Goal: Information Seeking & Learning: Learn about a topic

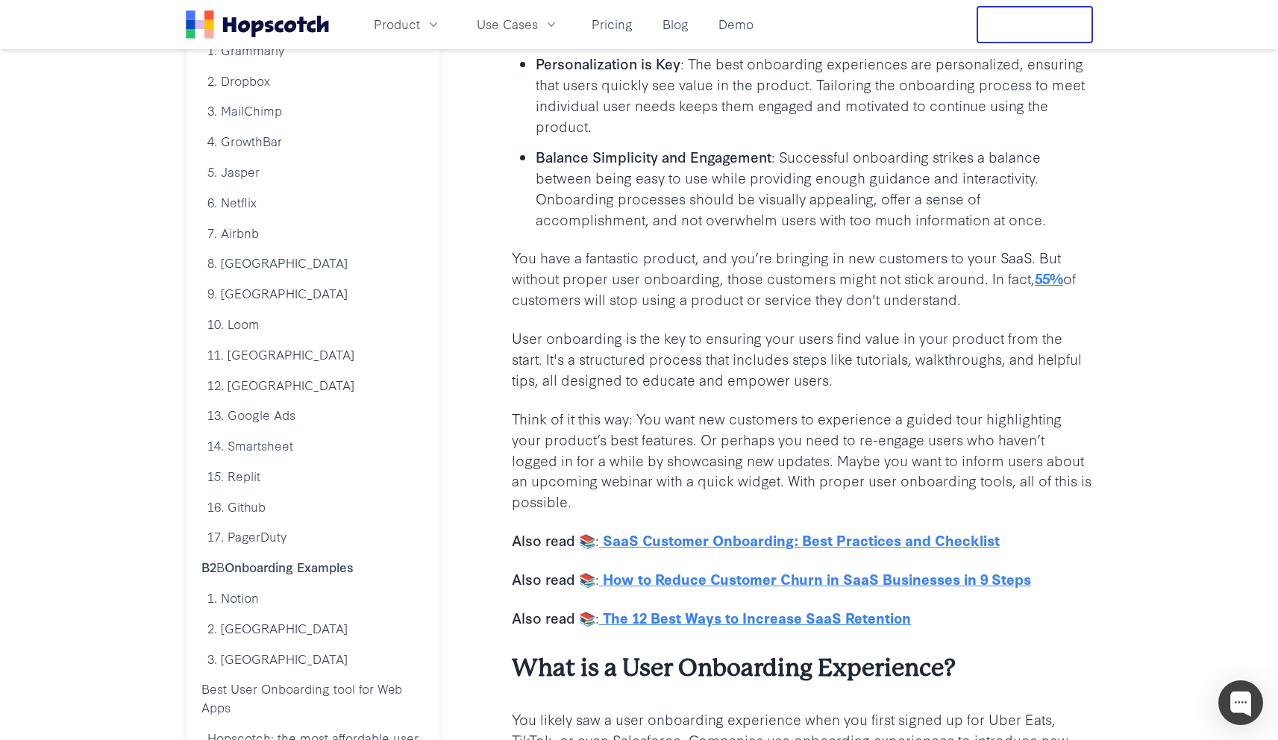
scroll to position [327, 0]
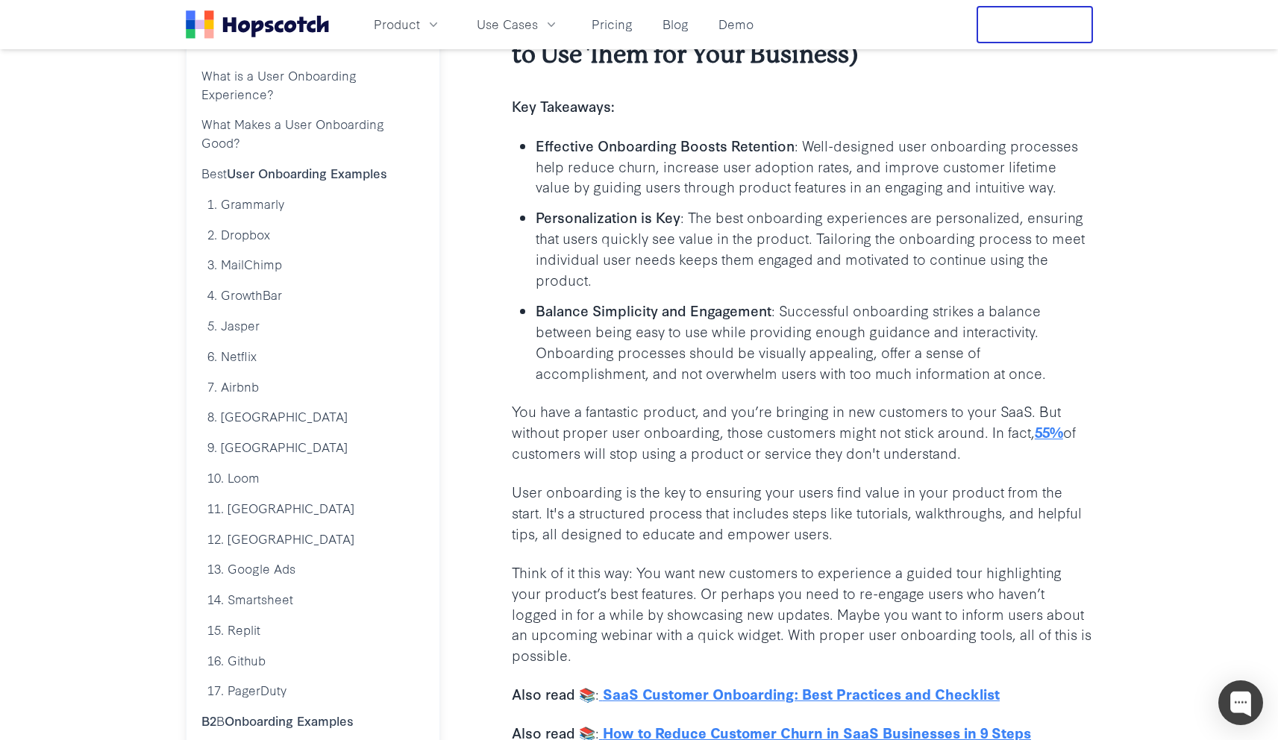
click at [639, 213] on b "Personalization is Key" at bounding box center [608, 217] width 145 height 20
click at [701, 219] on p "Personalization is Key : The best onboarding experiences are personalized, ensu…" at bounding box center [814, 249] width 557 height 84
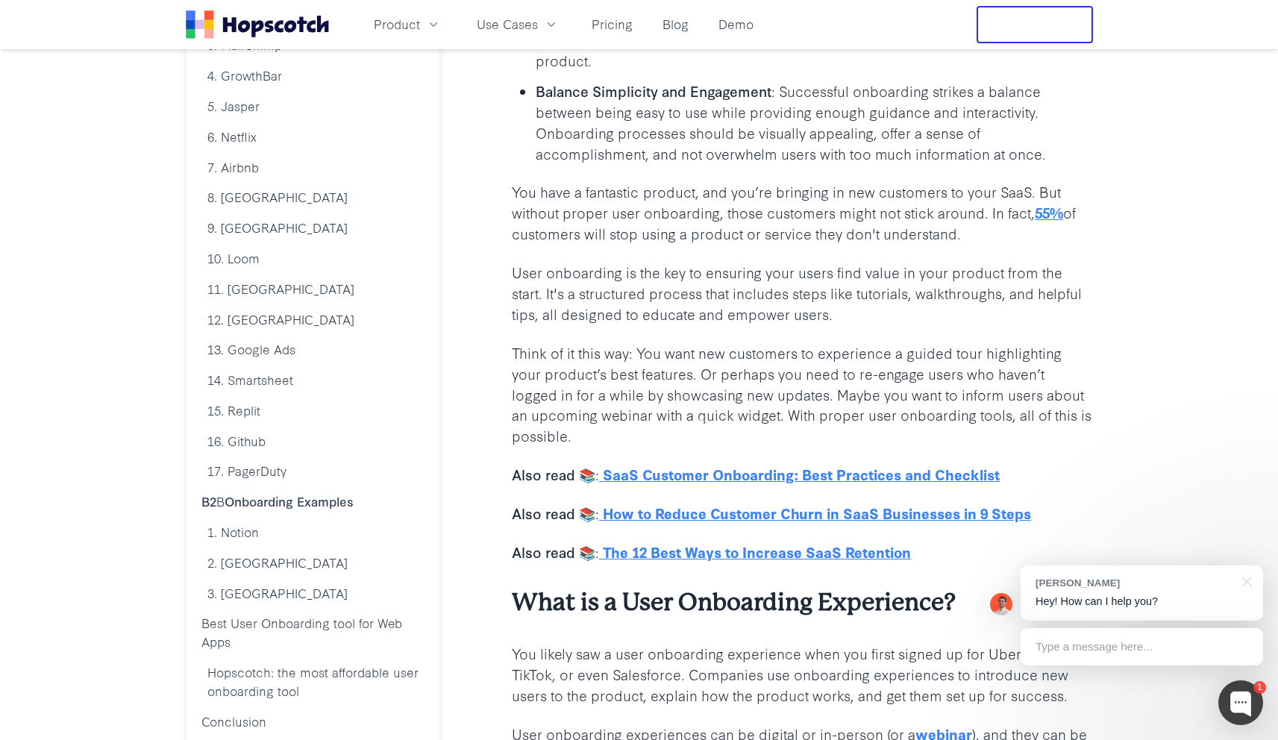
scroll to position [551, 0]
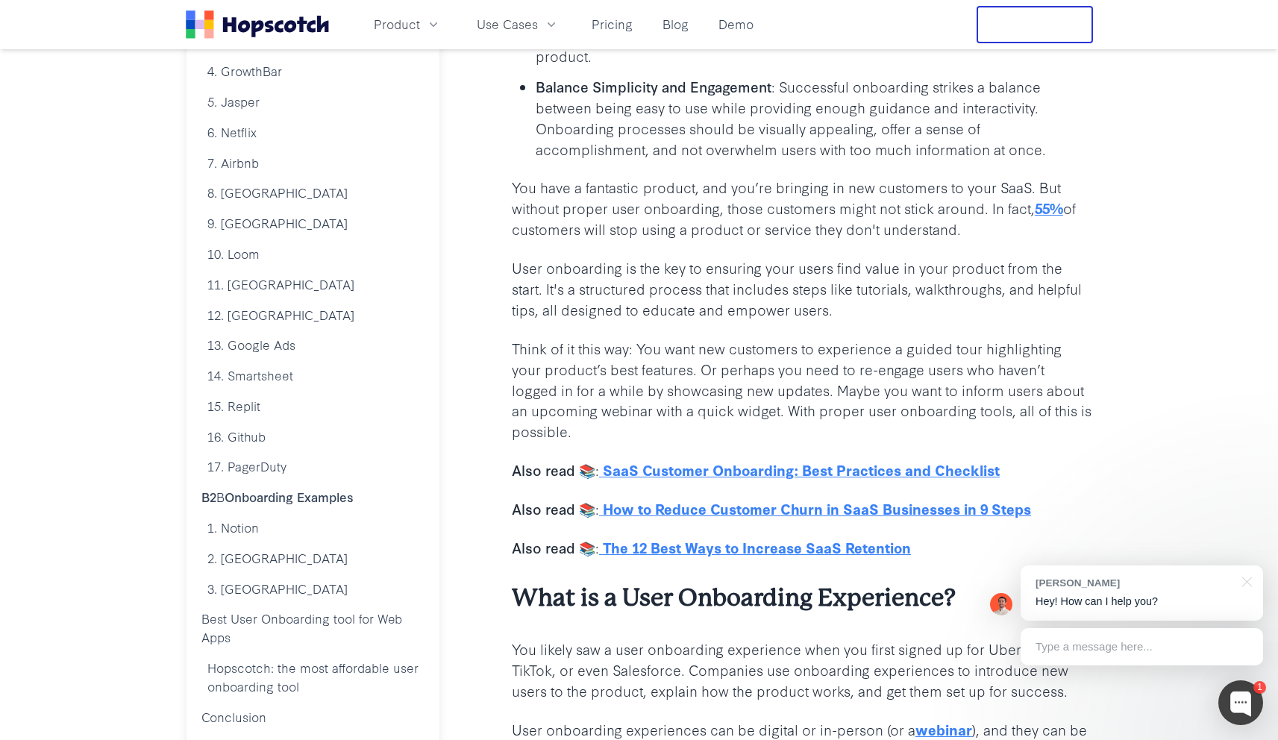
click at [760, 354] on p "Think of it this way: You want new customers to experience a guided tour highli…" at bounding box center [802, 390] width 581 height 104
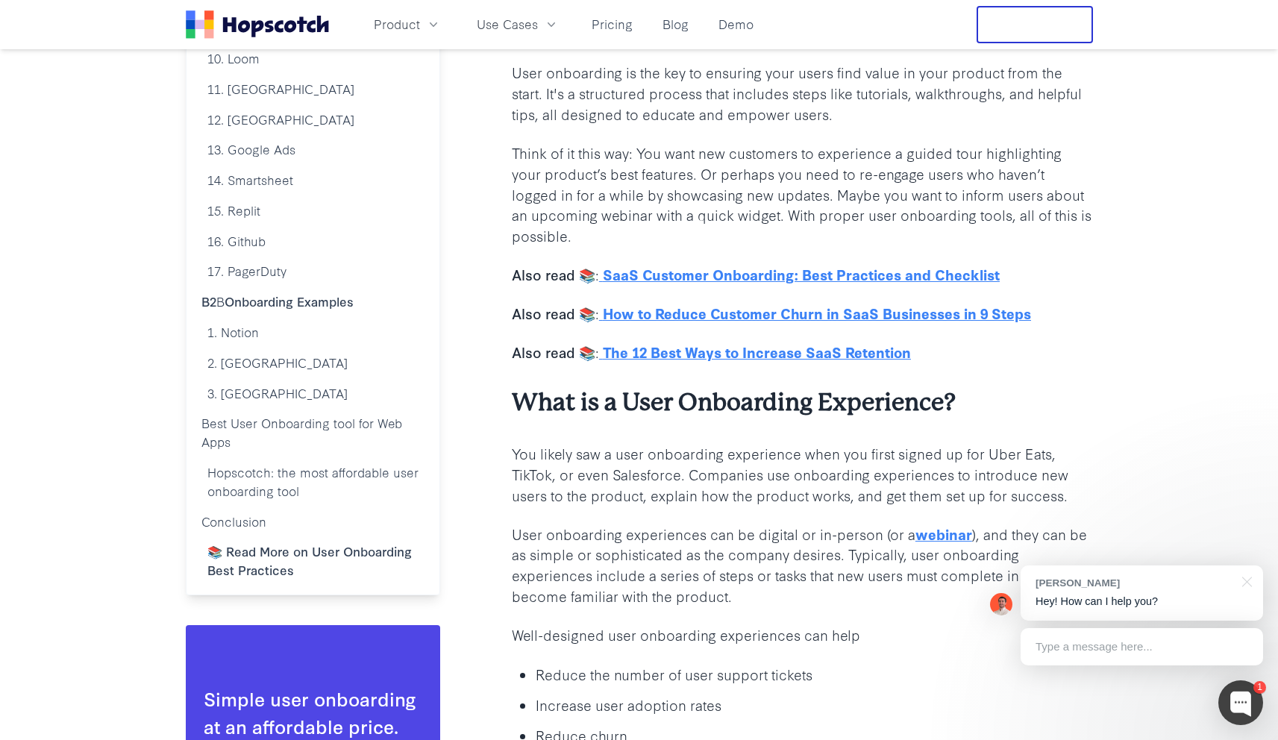
scroll to position [798, 0]
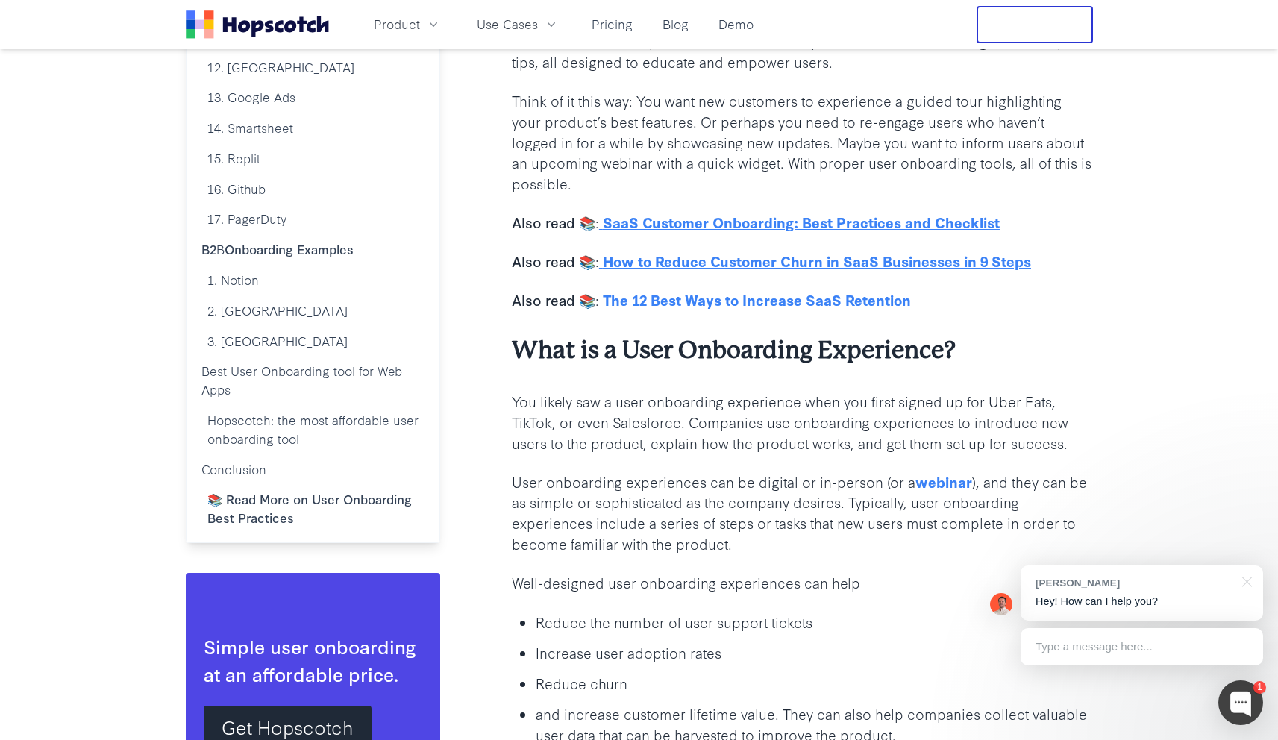
click at [749, 410] on p "You likely saw a user onboarding experience when you first signed up for Uber E…" at bounding box center [802, 422] width 581 height 63
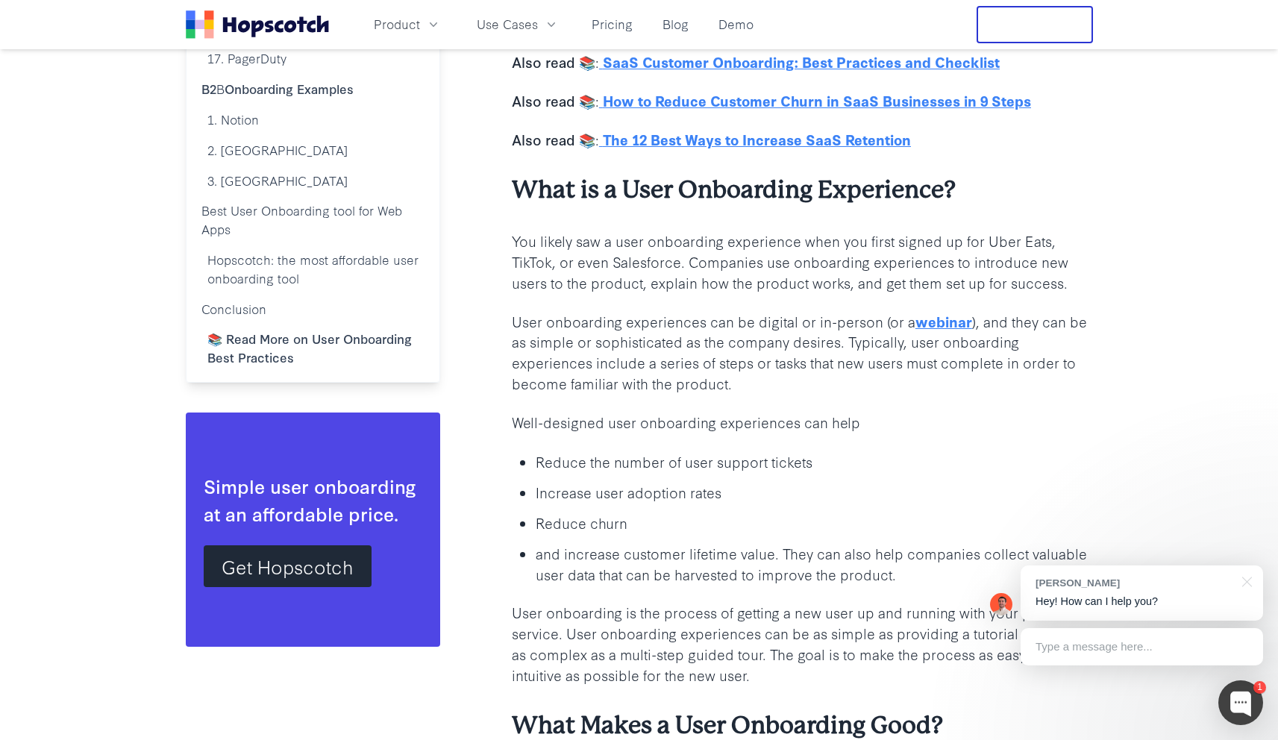
scroll to position [960, 0]
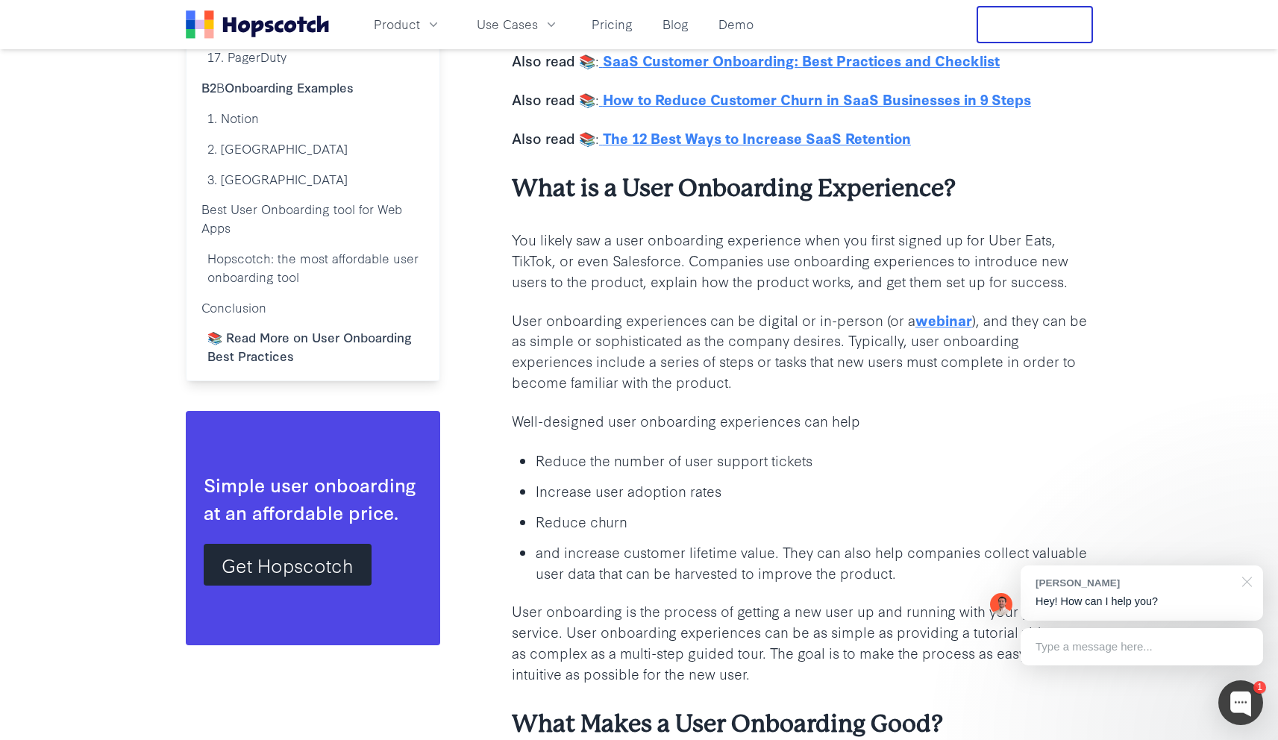
click at [1249, 580] on div at bounding box center [1244, 580] width 37 height 31
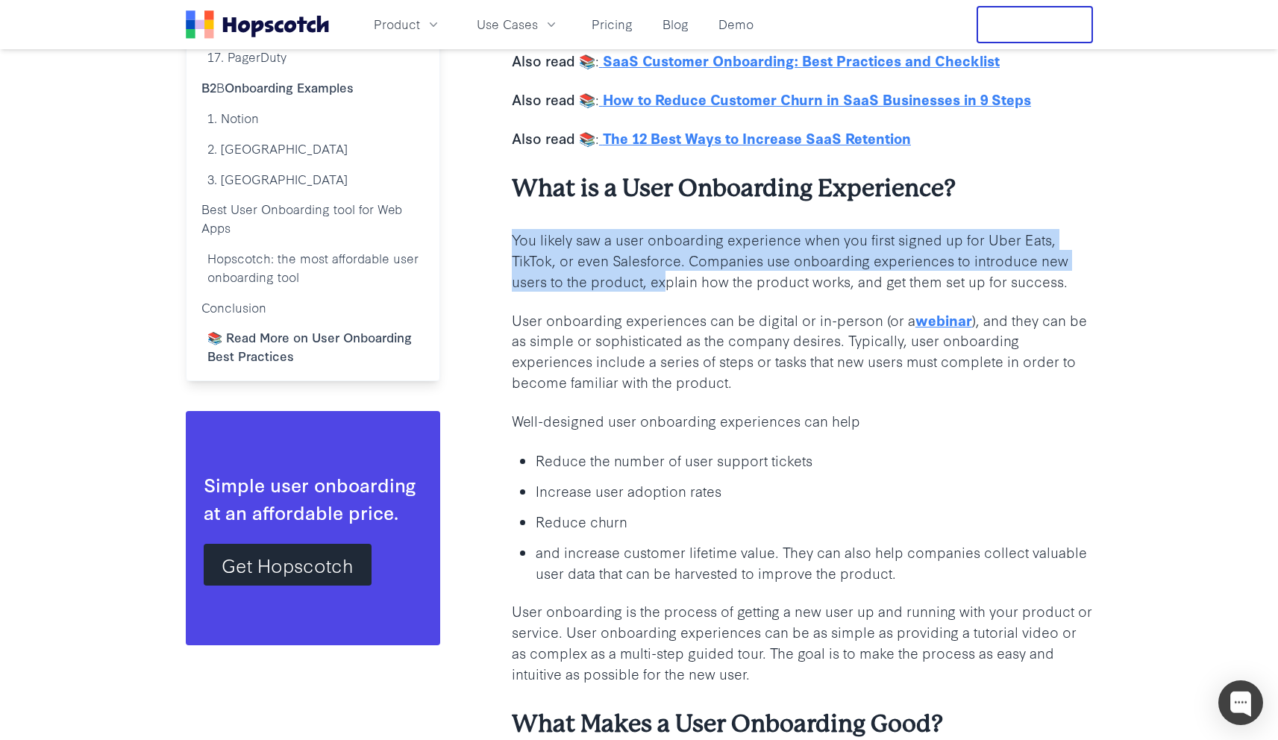
drag, startPoint x: 630, startPoint y: 226, endPoint x: 662, endPoint y: 289, distance: 70.7
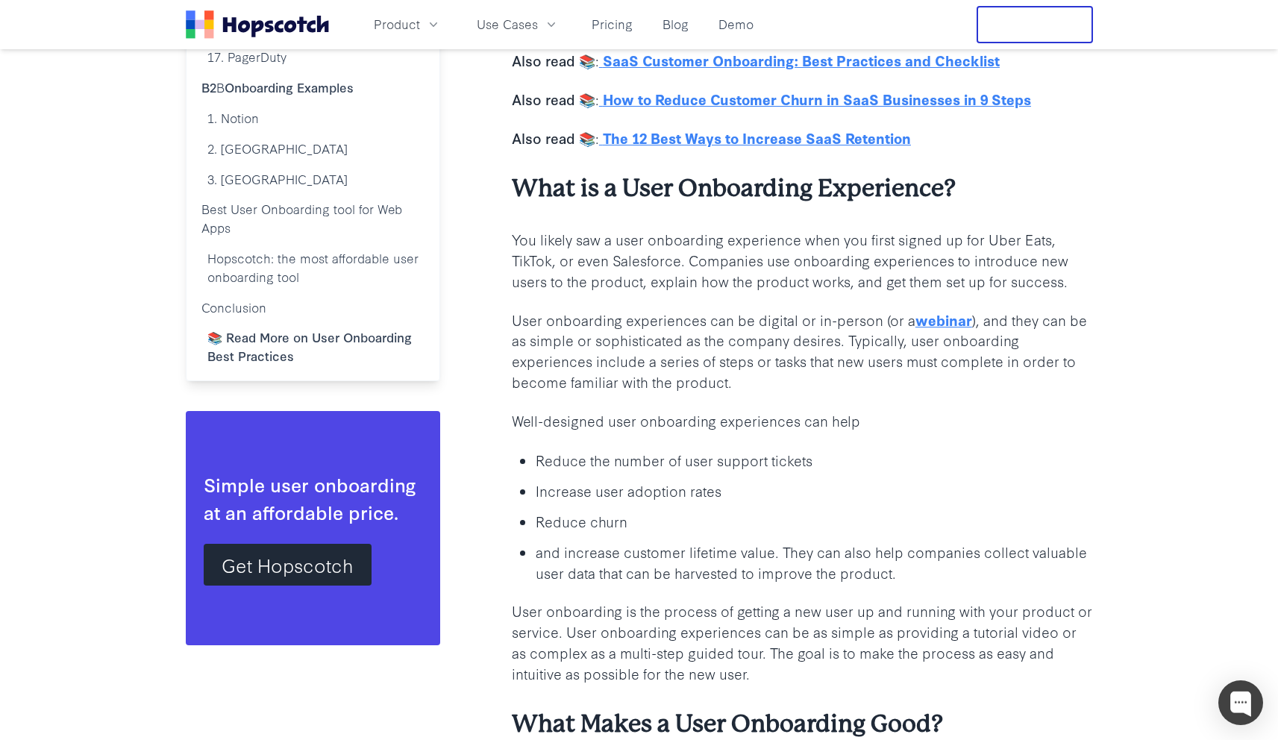
click at [662, 289] on p "You likely saw a user onboarding experience when you first signed up for Uber E…" at bounding box center [802, 260] width 581 height 63
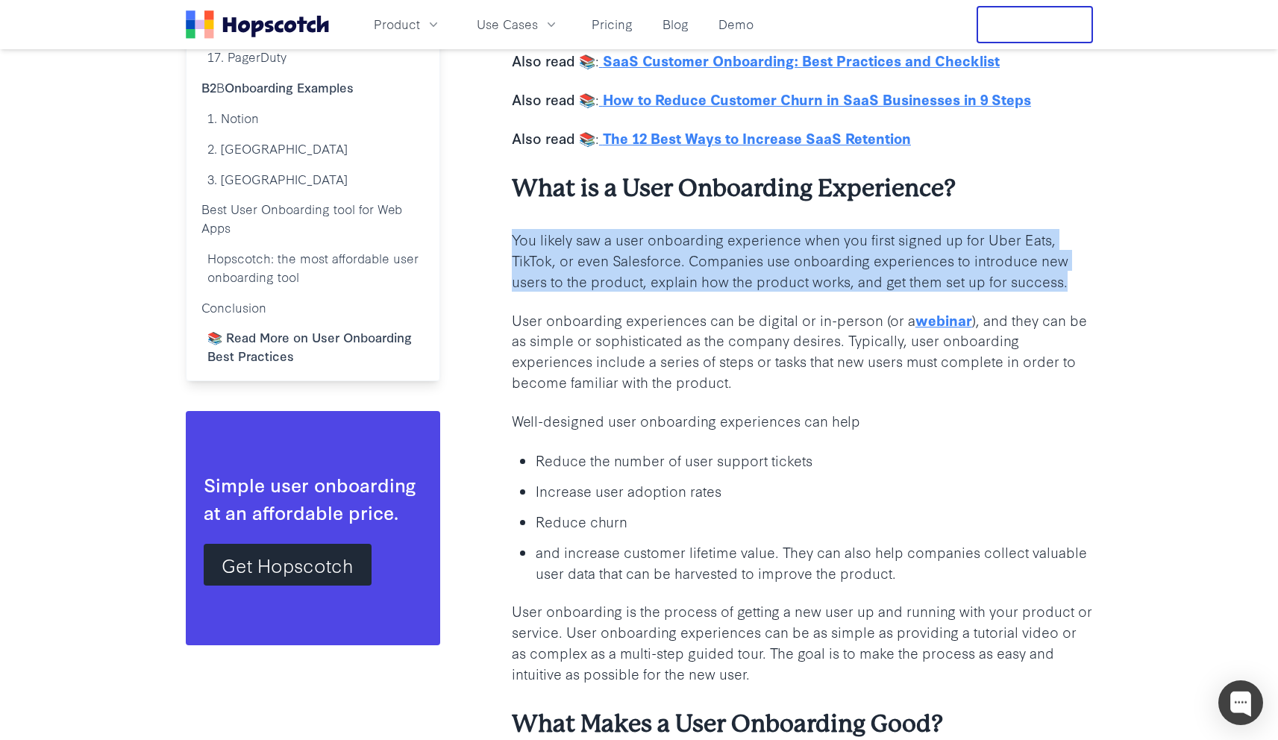
drag, startPoint x: 750, startPoint y: 298, endPoint x: 722, endPoint y: 212, distance: 90.1
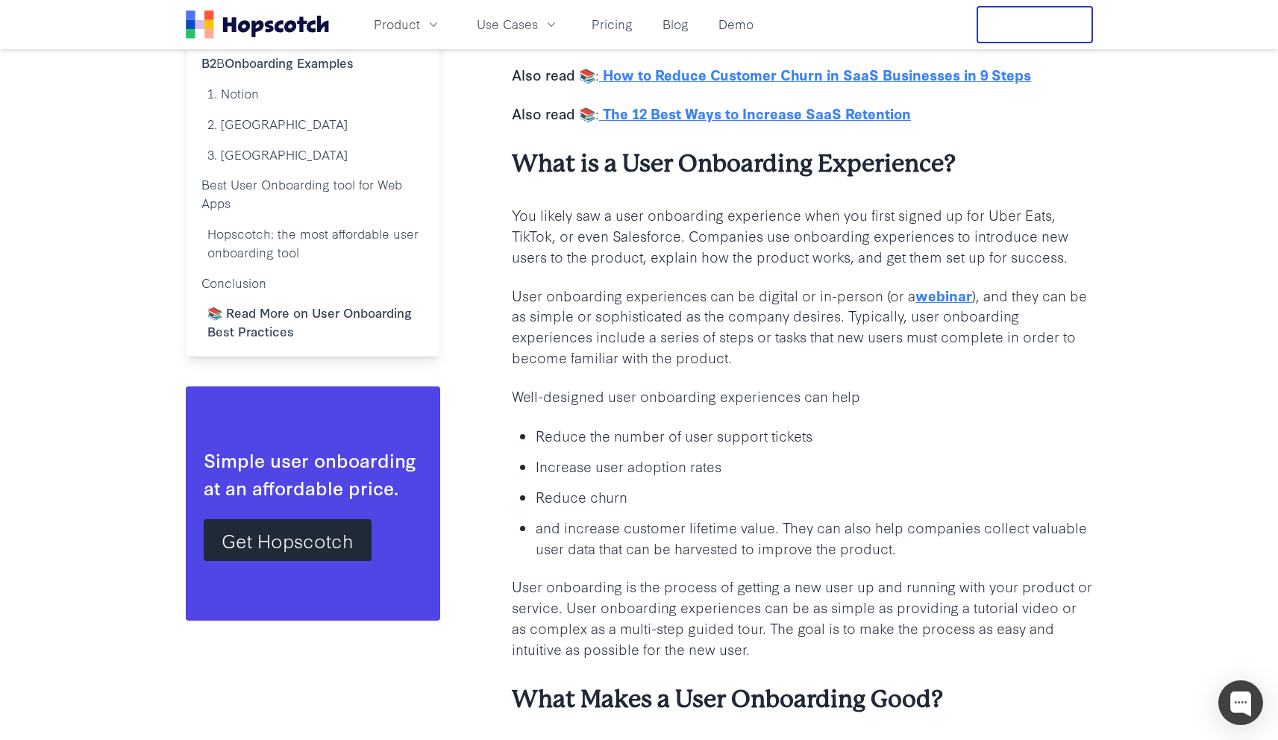
scroll to position [985, 0]
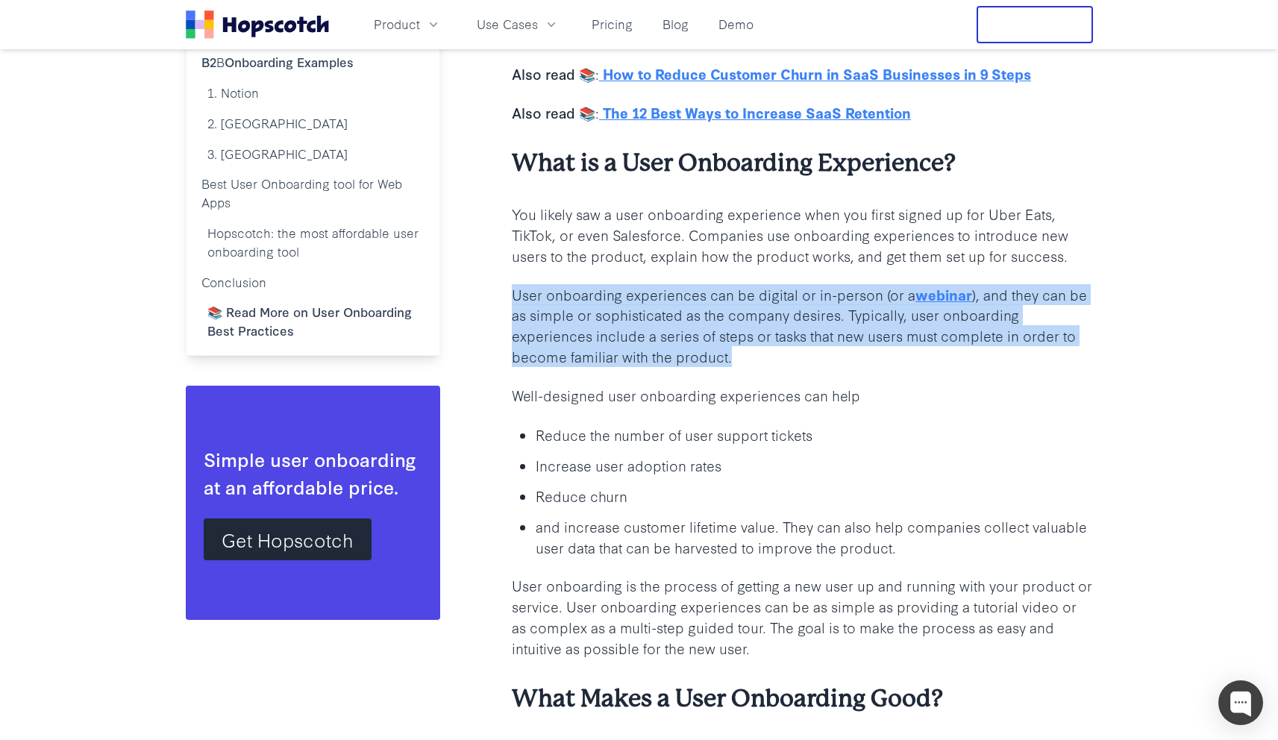
drag, startPoint x: 706, startPoint y: 273, endPoint x: 720, endPoint y: 371, distance: 99.4
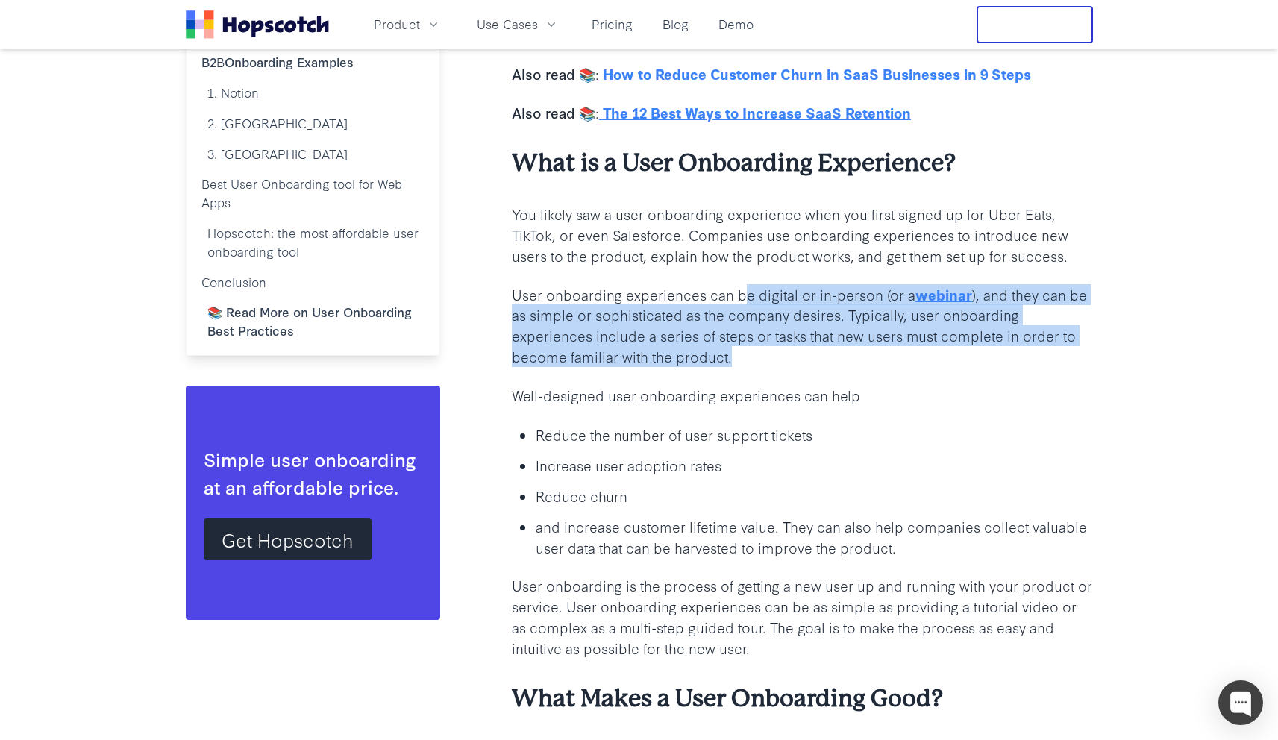
drag, startPoint x: 785, startPoint y: 361, endPoint x: 735, endPoint y: 276, distance: 98.6
click at [741, 285] on p "User onboarding experiences can be digital or in-person (or a webinar ), and th…" at bounding box center [802, 326] width 581 height 84
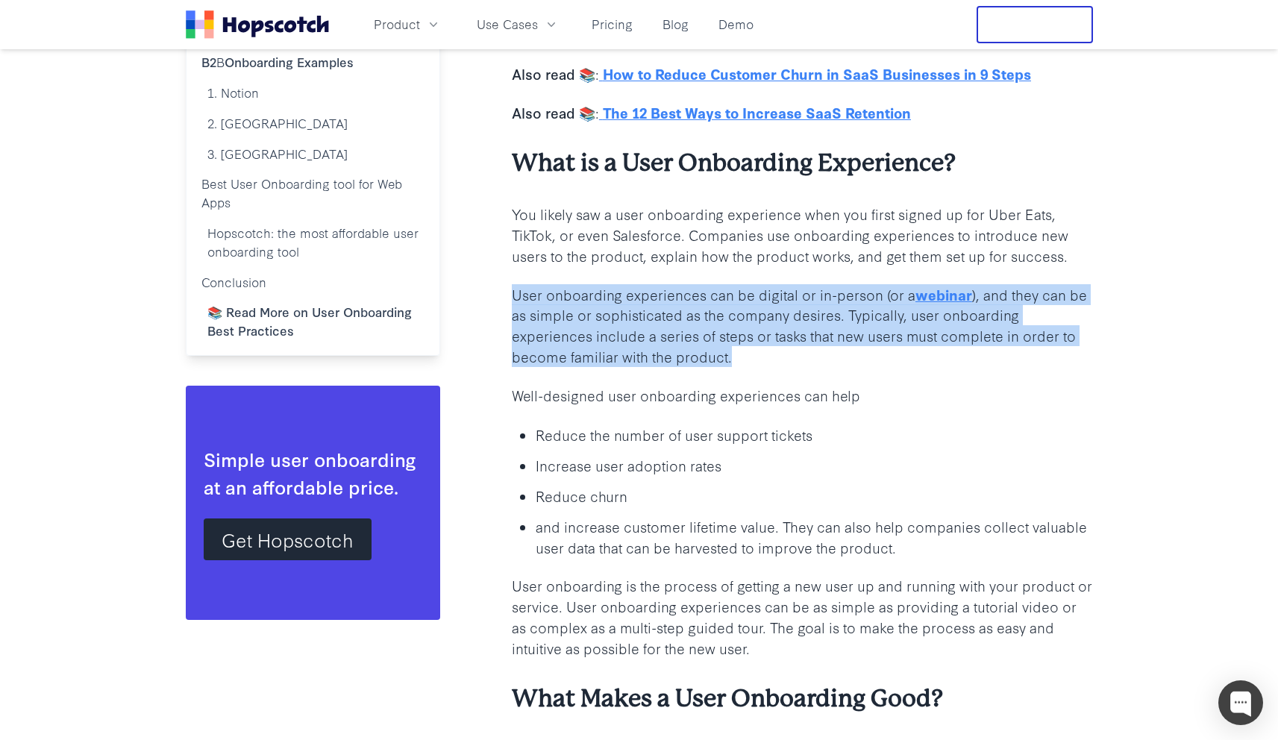
drag, startPoint x: 736, startPoint y: 272, endPoint x: 744, endPoint y: 362, distance: 90.0
click at [744, 362] on p "User onboarding experiences can be digital or in-person (or a webinar ), and th…" at bounding box center [802, 326] width 581 height 84
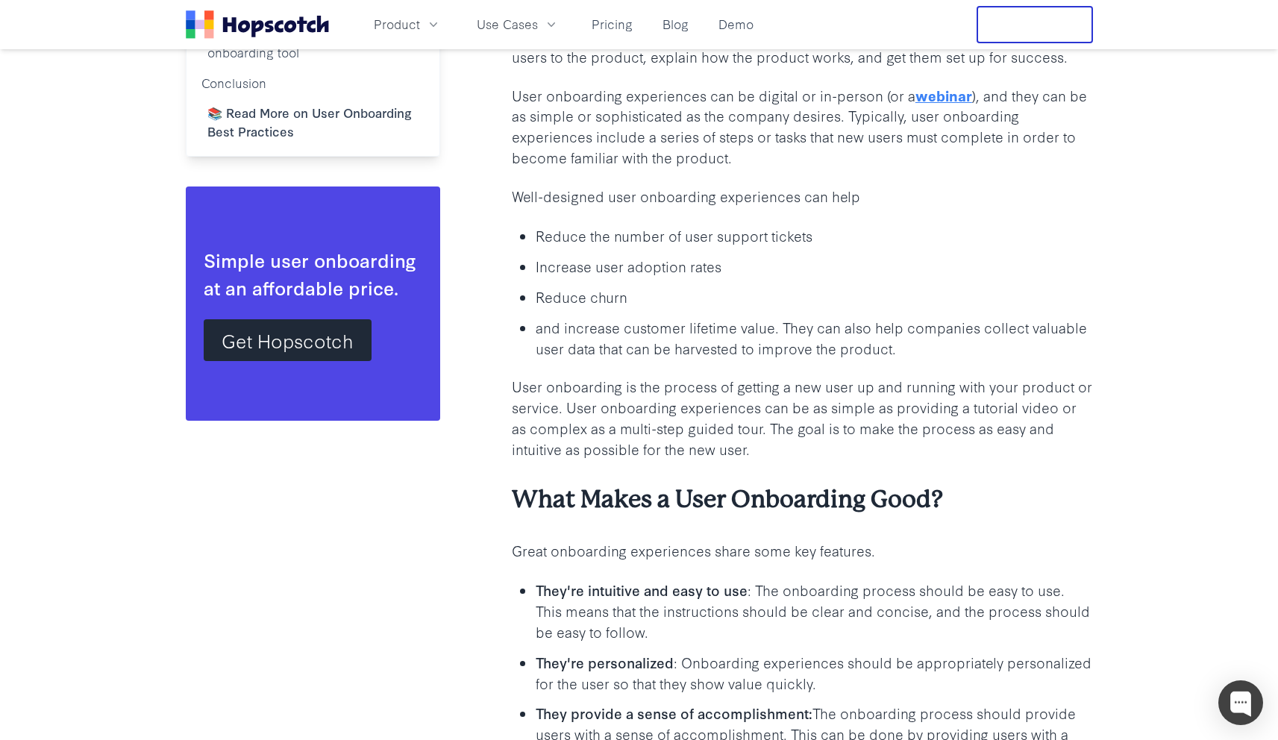
scroll to position [1228, 0]
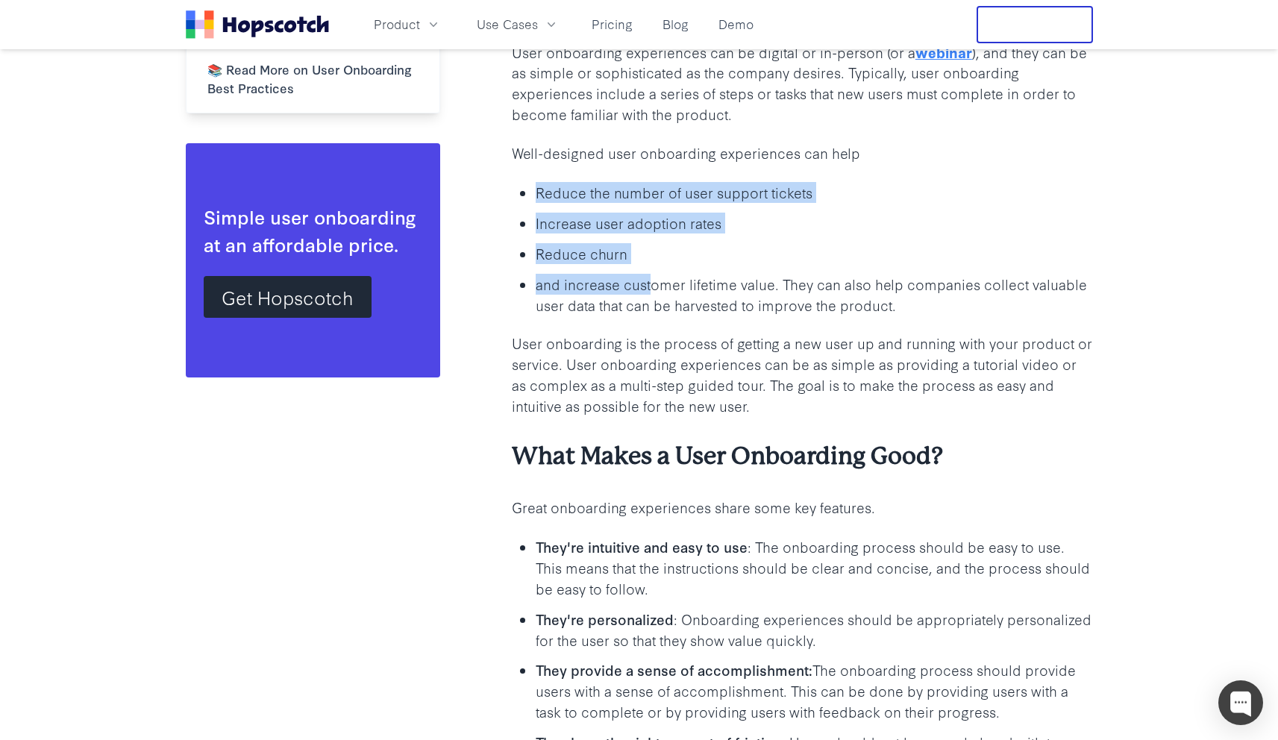
drag, startPoint x: 653, startPoint y: 251, endPoint x: 653, endPoint y: 288, distance: 37.3
click at [653, 288] on p "and increase customer lifetime value. They can also help companies collect valu…" at bounding box center [814, 295] width 557 height 42
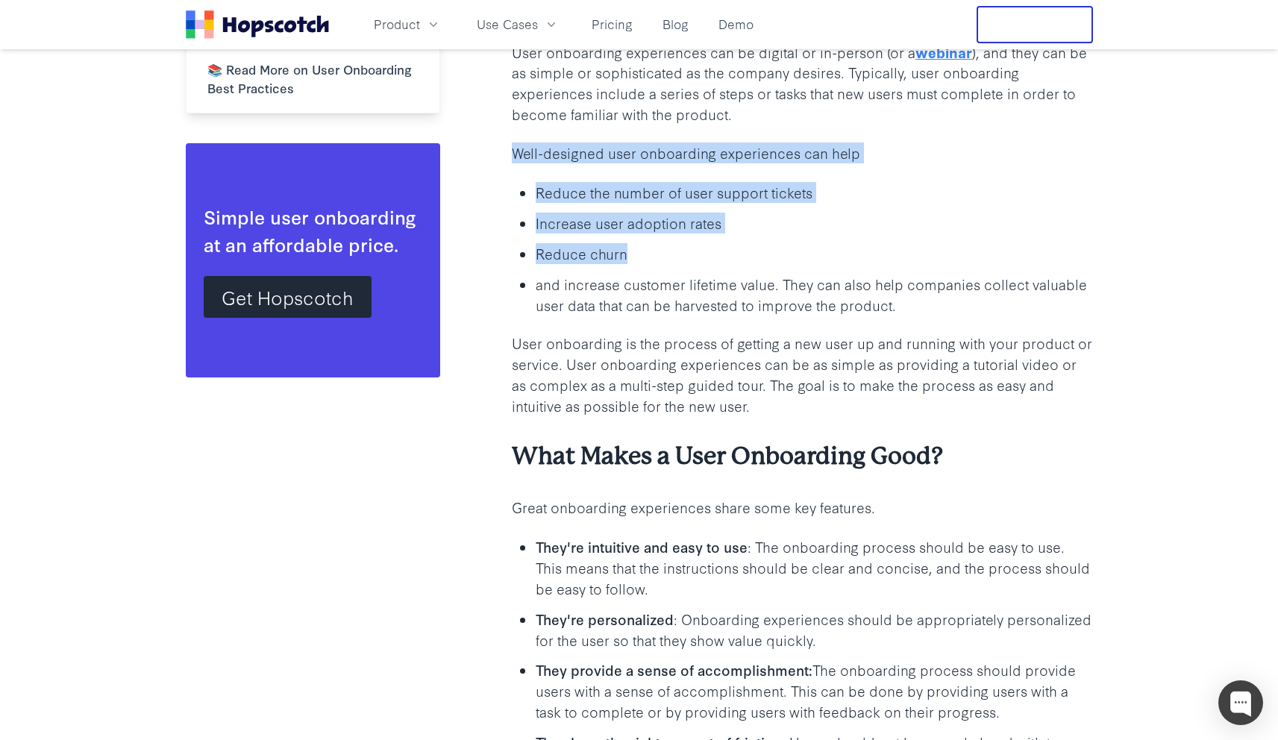
drag, startPoint x: 600, startPoint y: 137, endPoint x: 595, endPoint y: 130, distance: 8.5
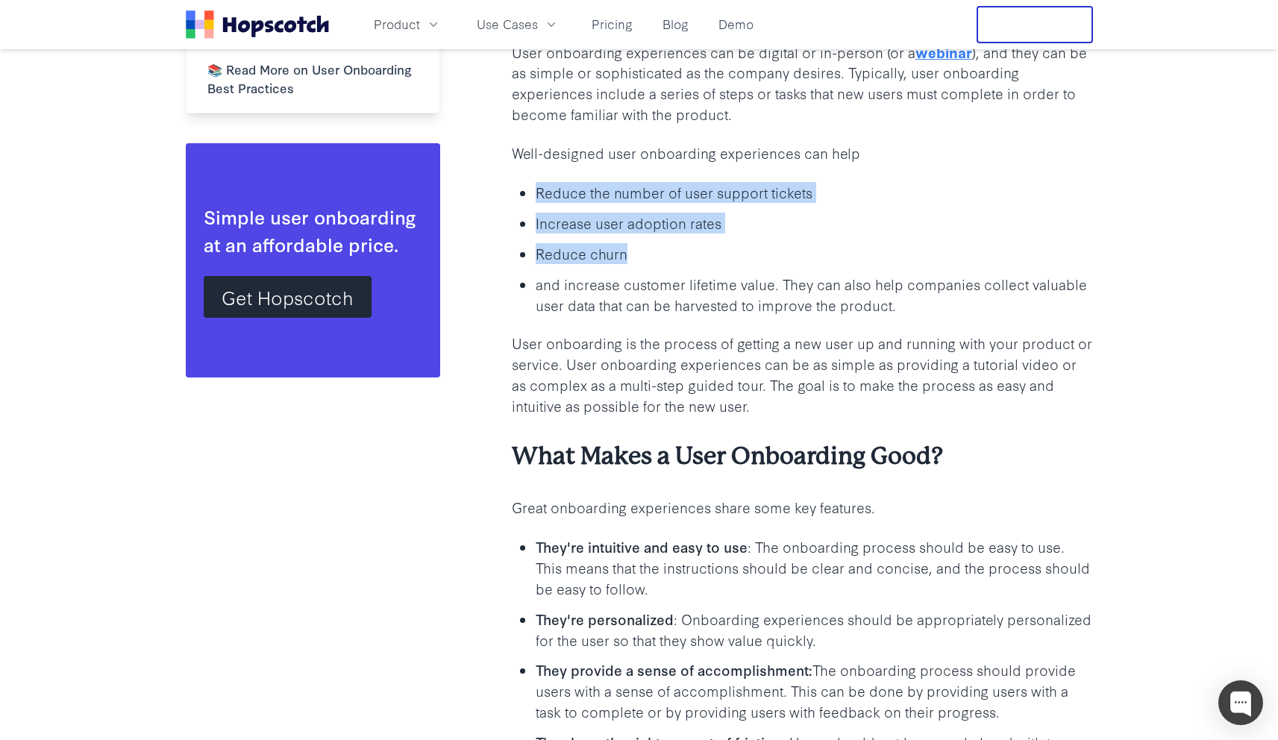
drag, startPoint x: 608, startPoint y: 172, endPoint x: 638, endPoint y: 261, distance: 93.6
click at [638, 261] on p "Reduce churn" at bounding box center [814, 253] width 557 height 21
drag, startPoint x: 654, startPoint y: 214, endPoint x: 630, endPoint y: 182, distance: 40.4
click at [633, 186] on ul "Reduce the number of user support tickets Increase user adoption rates Reduce c…" at bounding box center [802, 248] width 581 height 134
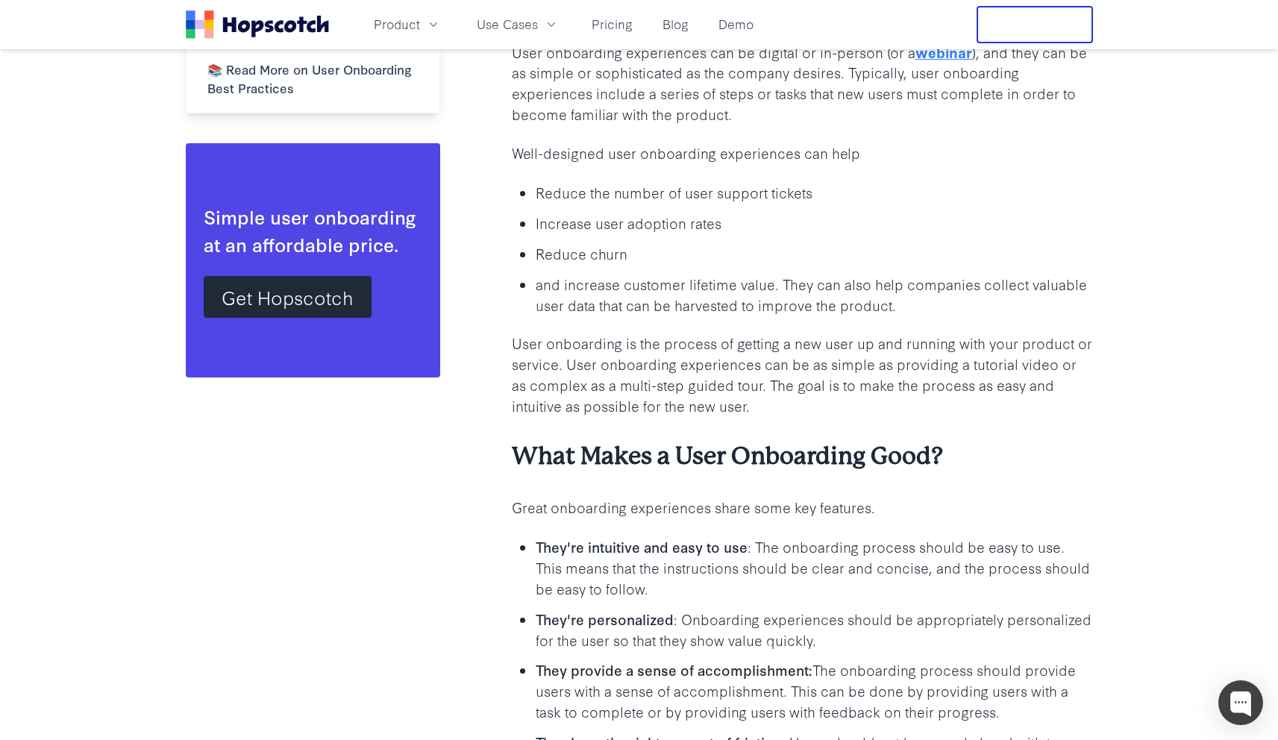
click at [630, 182] on p "Reduce the number of user support tickets" at bounding box center [814, 192] width 557 height 21
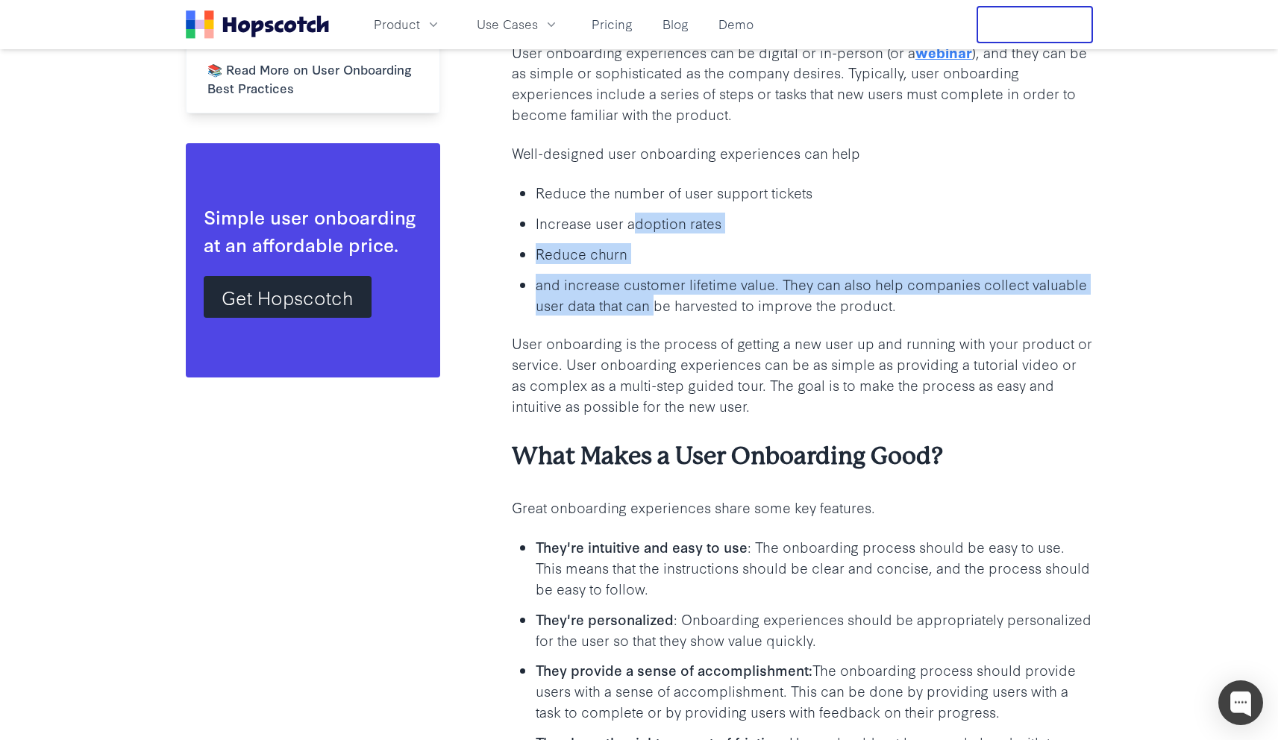
drag, startPoint x: 630, startPoint y: 182, endPoint x: 659, endPoint y: 291, distance: 112.9
click at [659, 298] on ul "Reduce the number of user support tickets Increase user adoption rates Reduce c…" at bounding box center [802, 248] width 581 height 134
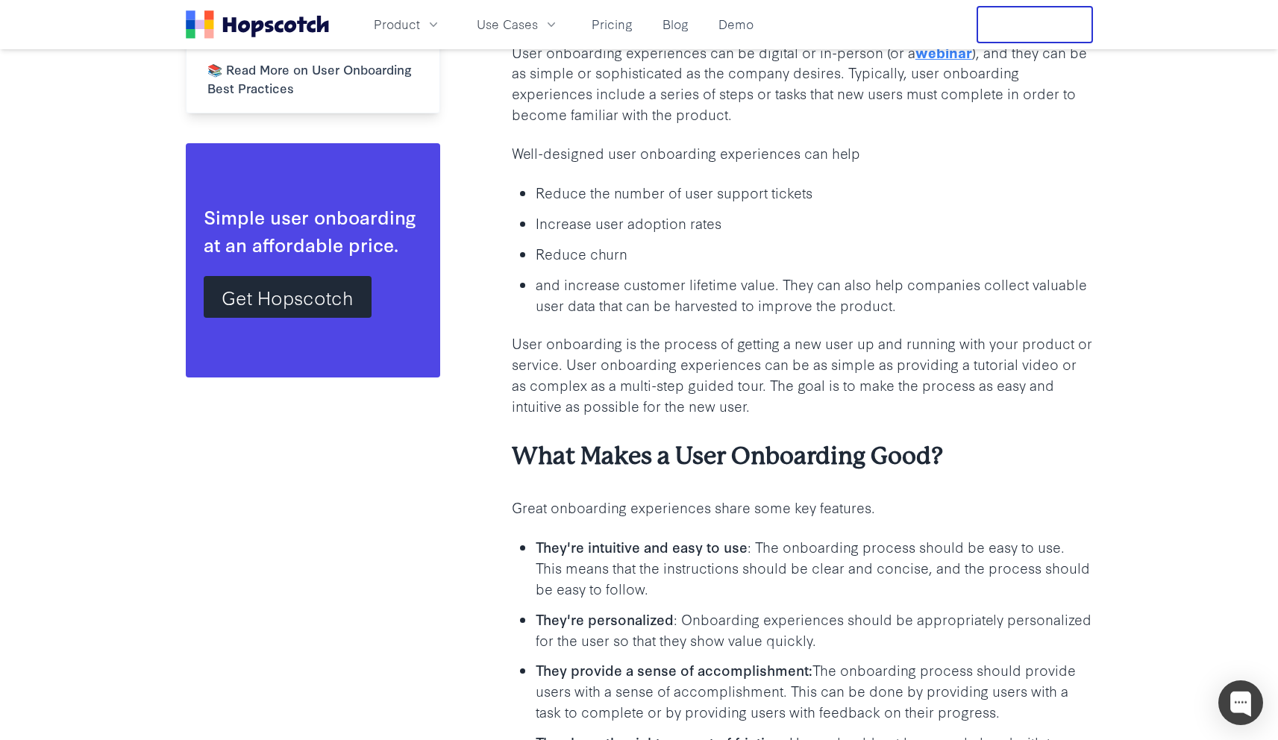
click at [659, 289] on p "and increase customer lifetime value. They can also help companies collect valu…" at bounding box center [814, 295] width 557 height 42
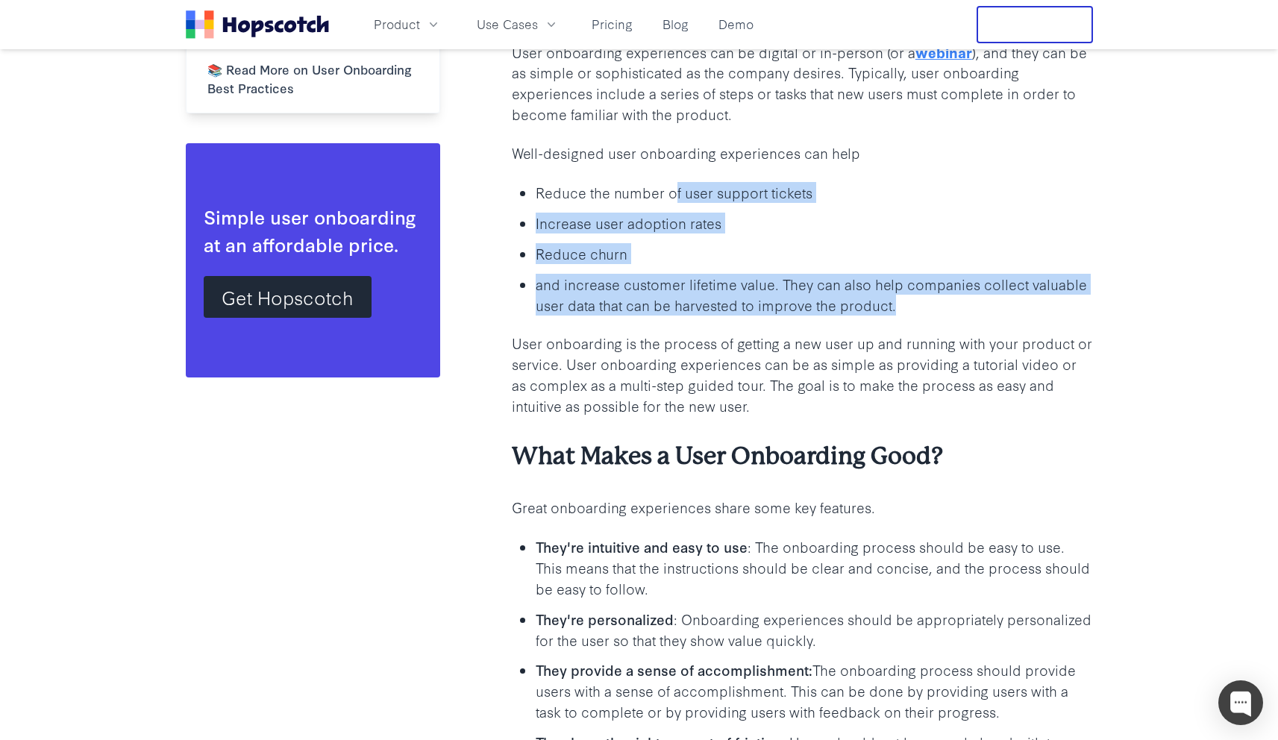
drag, startPoint x: 915, startPoint y: 302, endPoint x: 642, endPoint y: 172, distance: 302.3
click at [673, 187] on ul "Reduce the number of user support tickets Increase user adoption rates Reduce c…" at bounding box center [802, 248] width 581 height 134
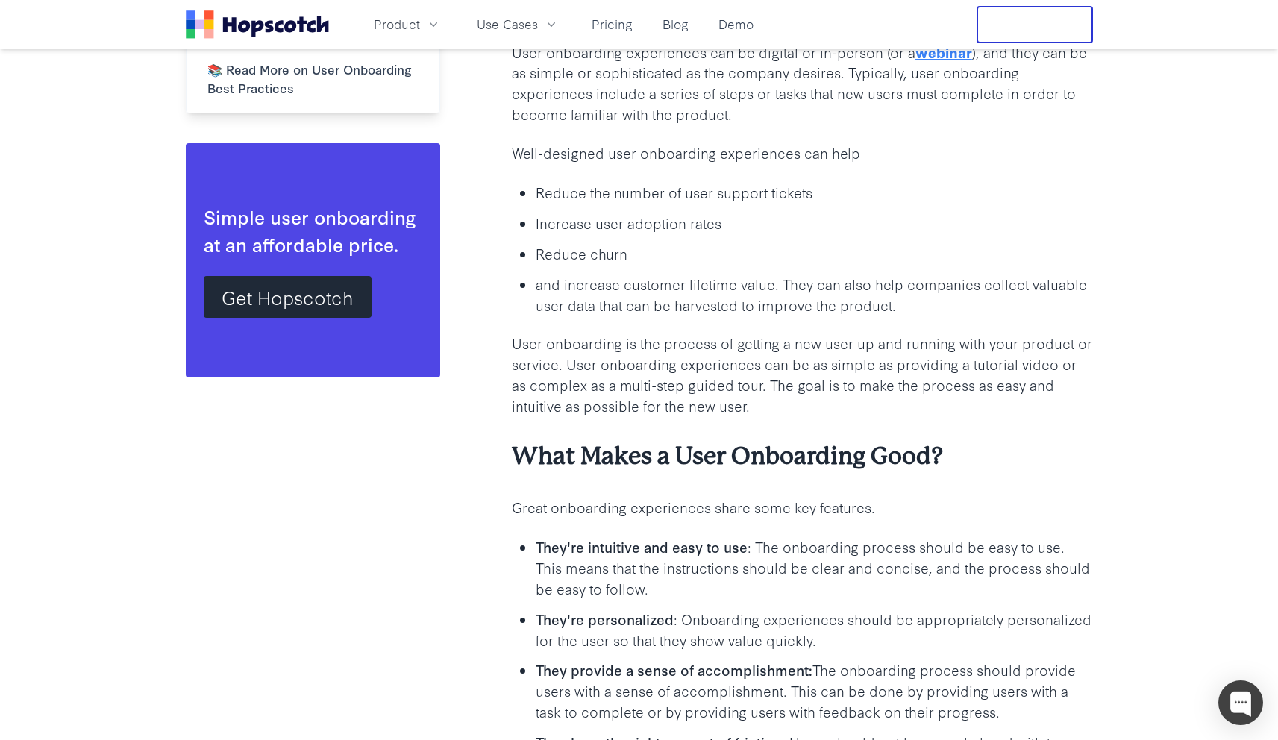
click at [767, 250] on p "Reduce churn" at bounding box center [814, 253] width 557 height 21
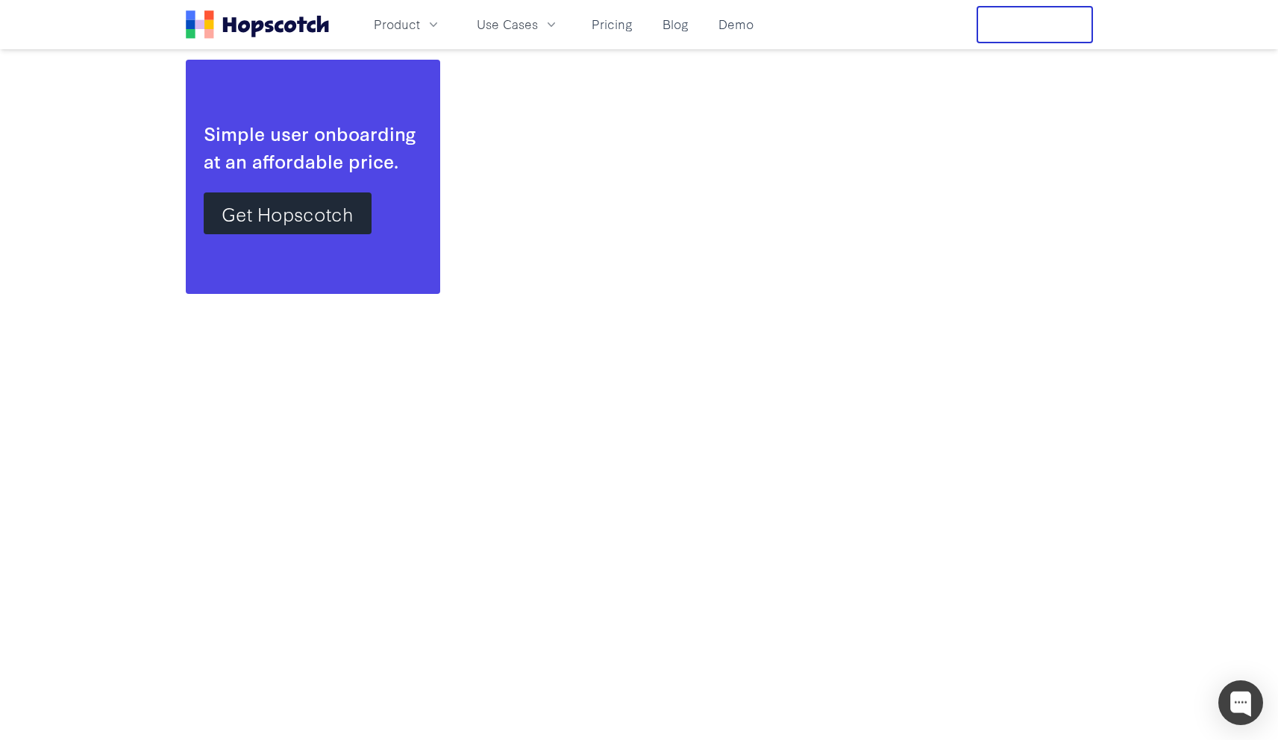
scroll to position [0, 0]
